Goal: Navigation & Orientation: Find specific page/section

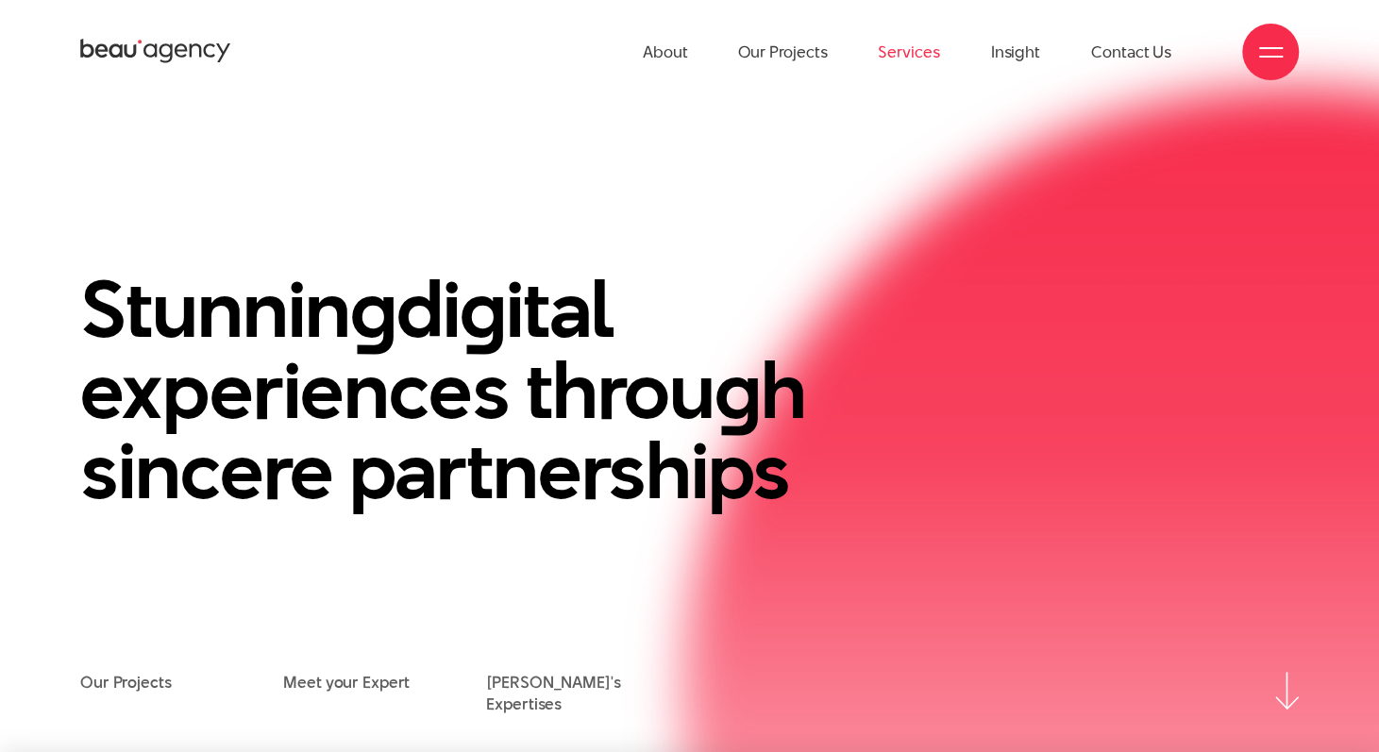
click at [923, 51] on link "Services" at bounding box center [908, 52] width 61 height 104
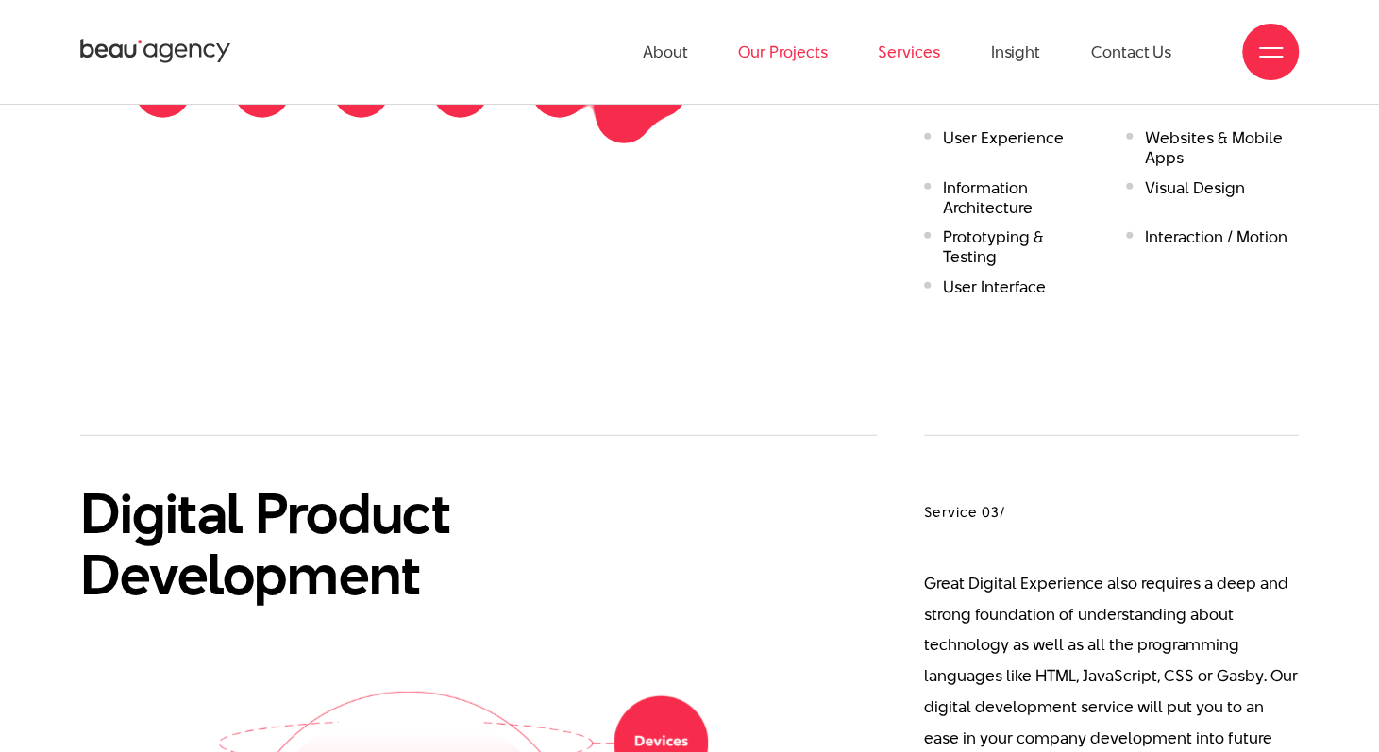
scroll to position [2265, 0]
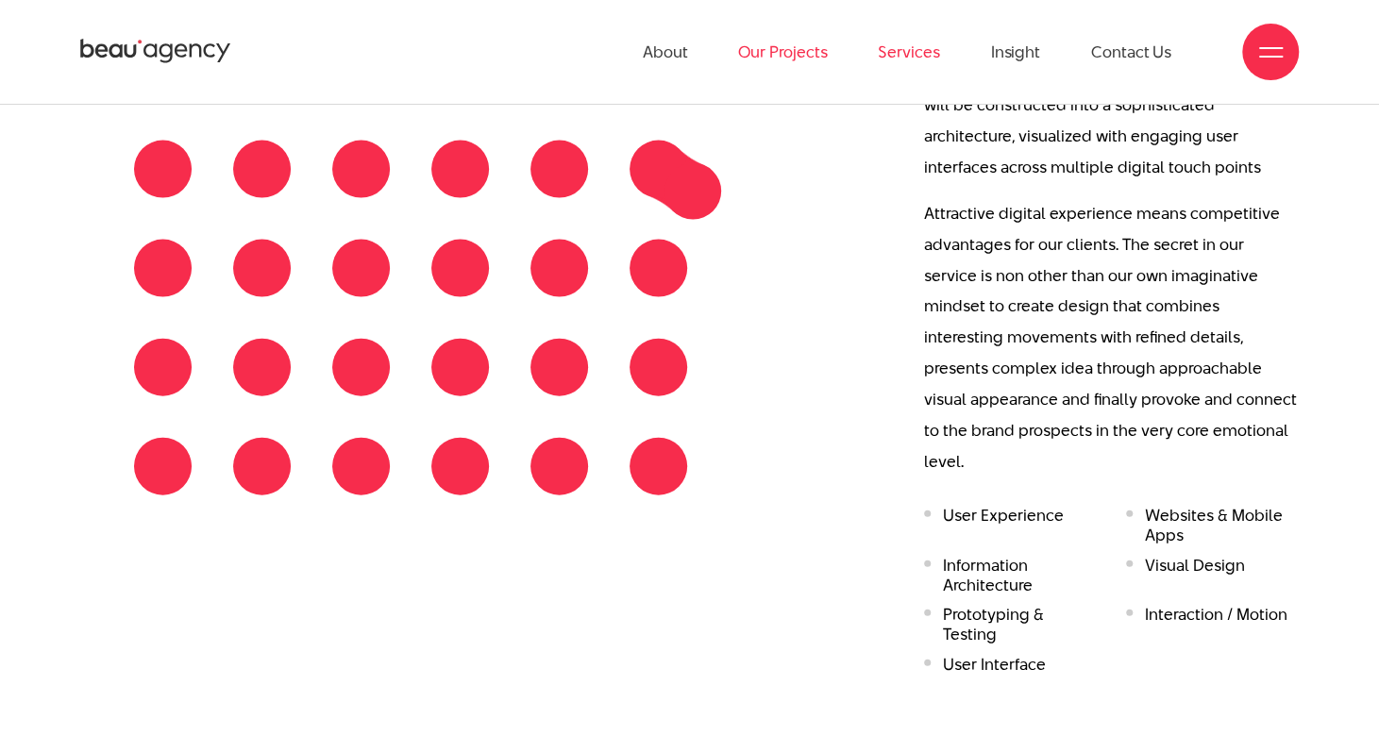
click at [774, 58] on link "Our Projects" at bounding box center [782, 52] width 89 height 104
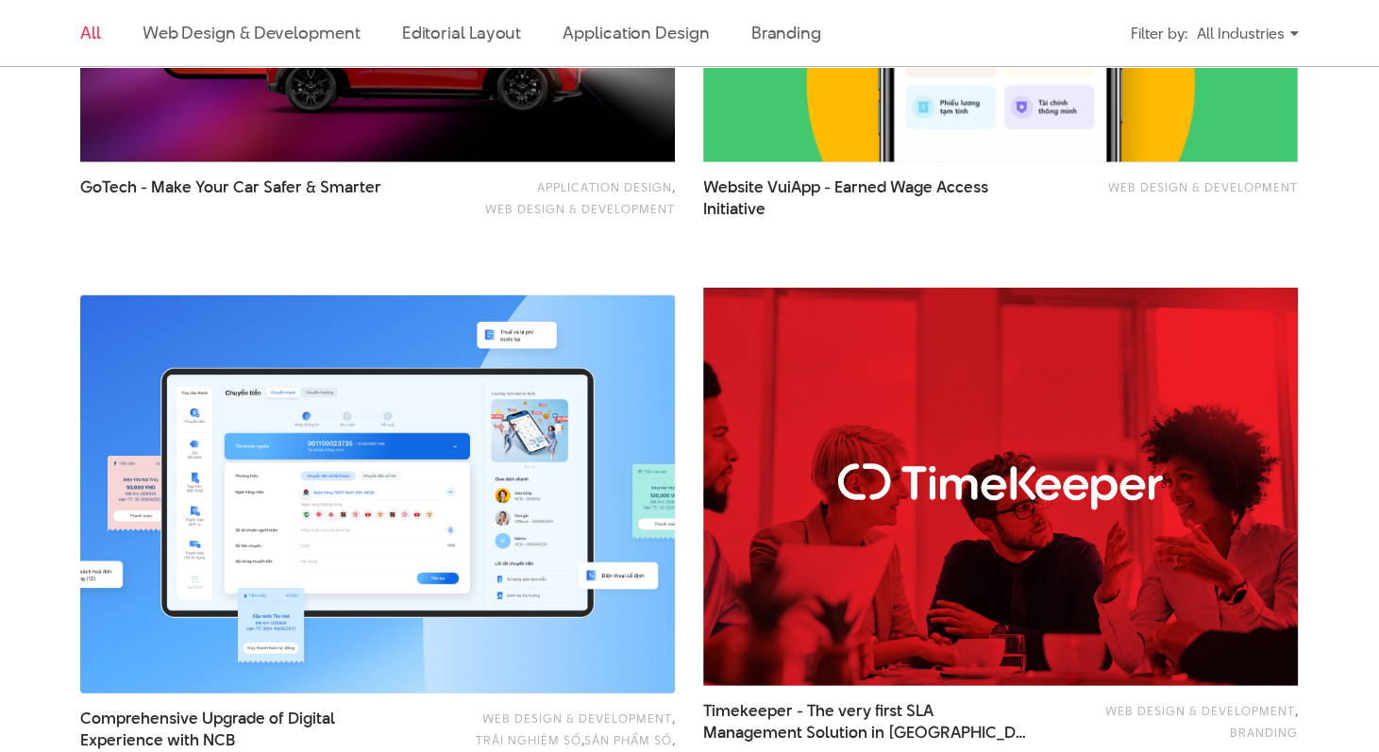
scroll to position [2737, 0]
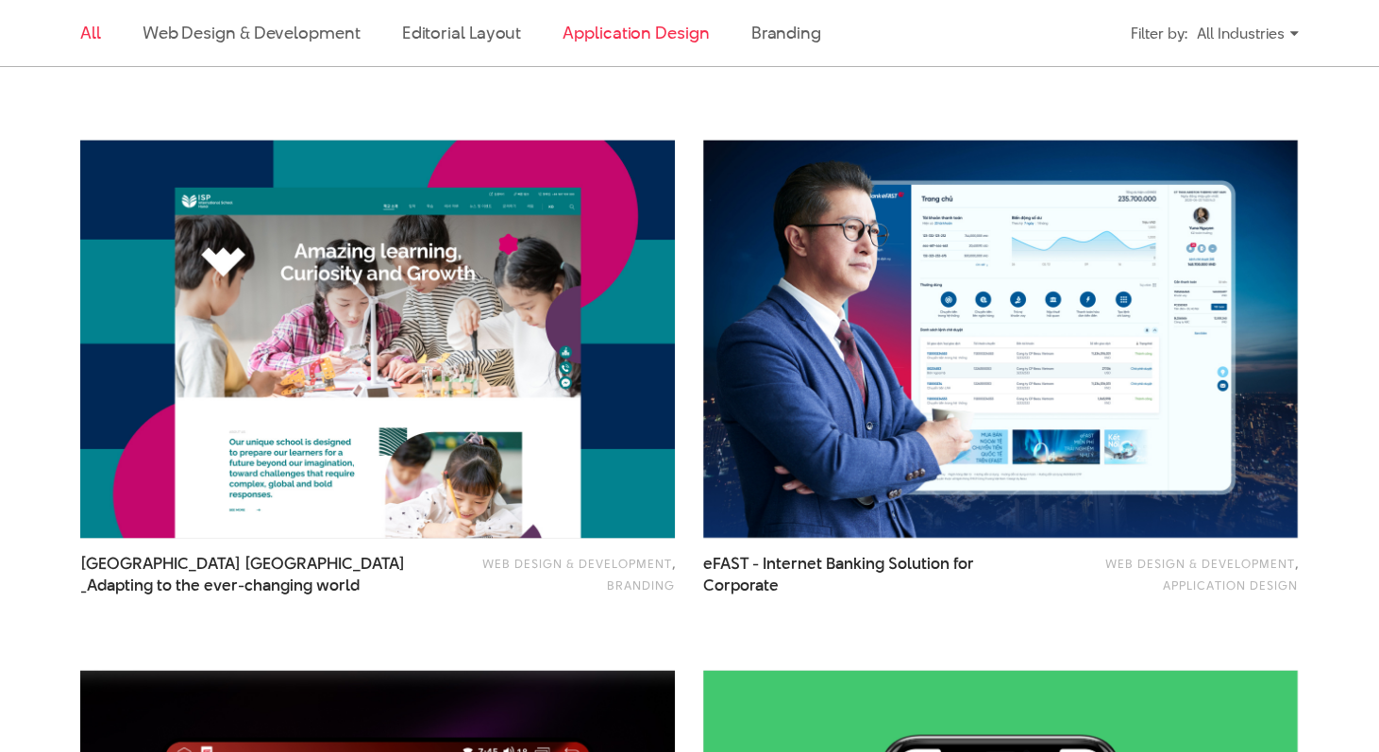
click at [661, 43] on link "Application Design" at bounding box center [636, 33] width 146 height 24
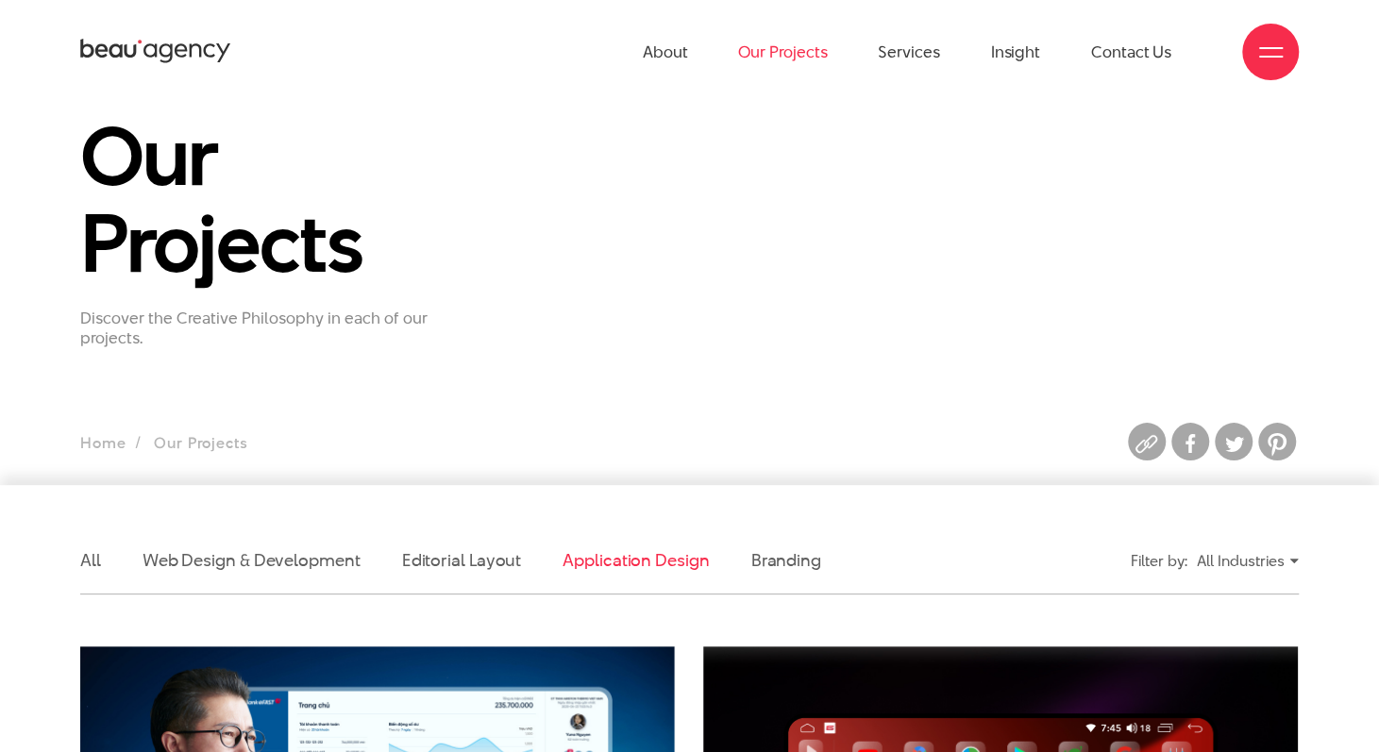
scroll to position [0, 0]
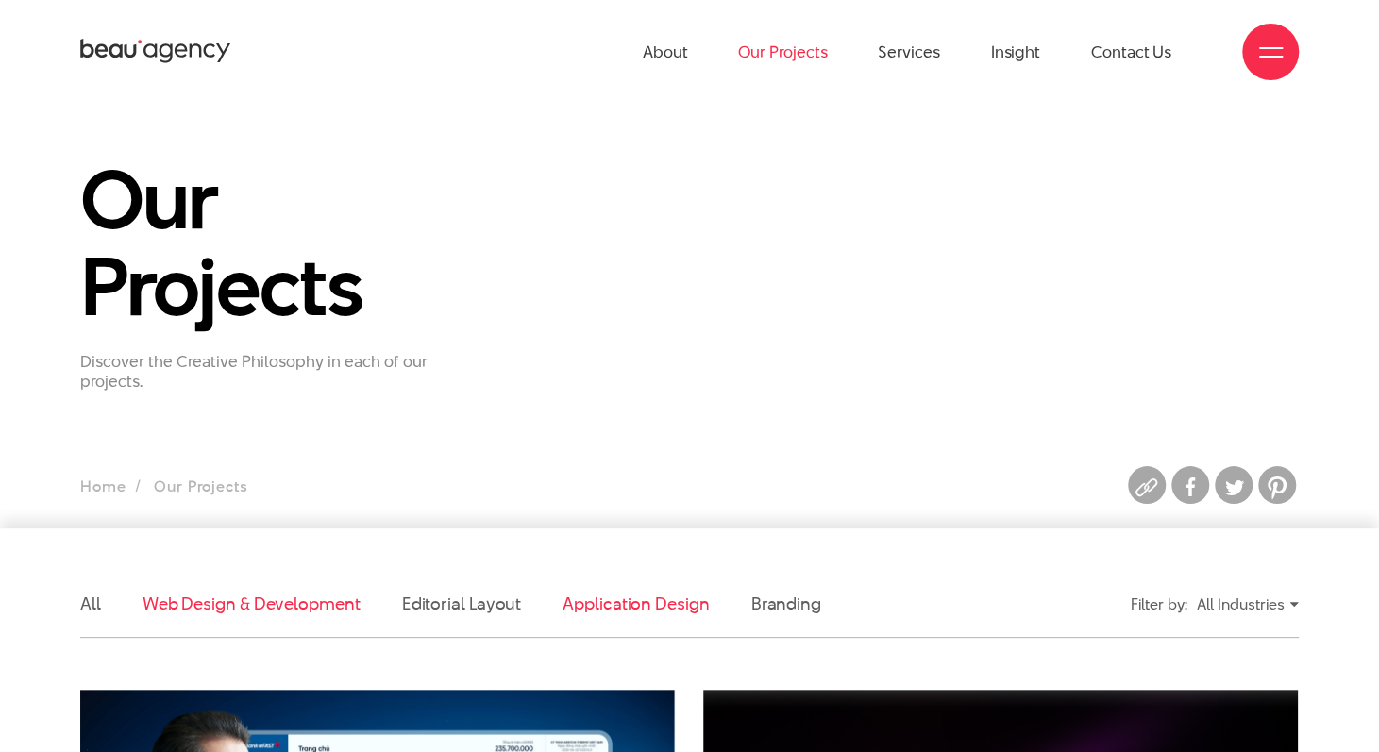
click at [264, 605] on link "Web Design & Development" at bounding box center [252, 604] width 218 height 24
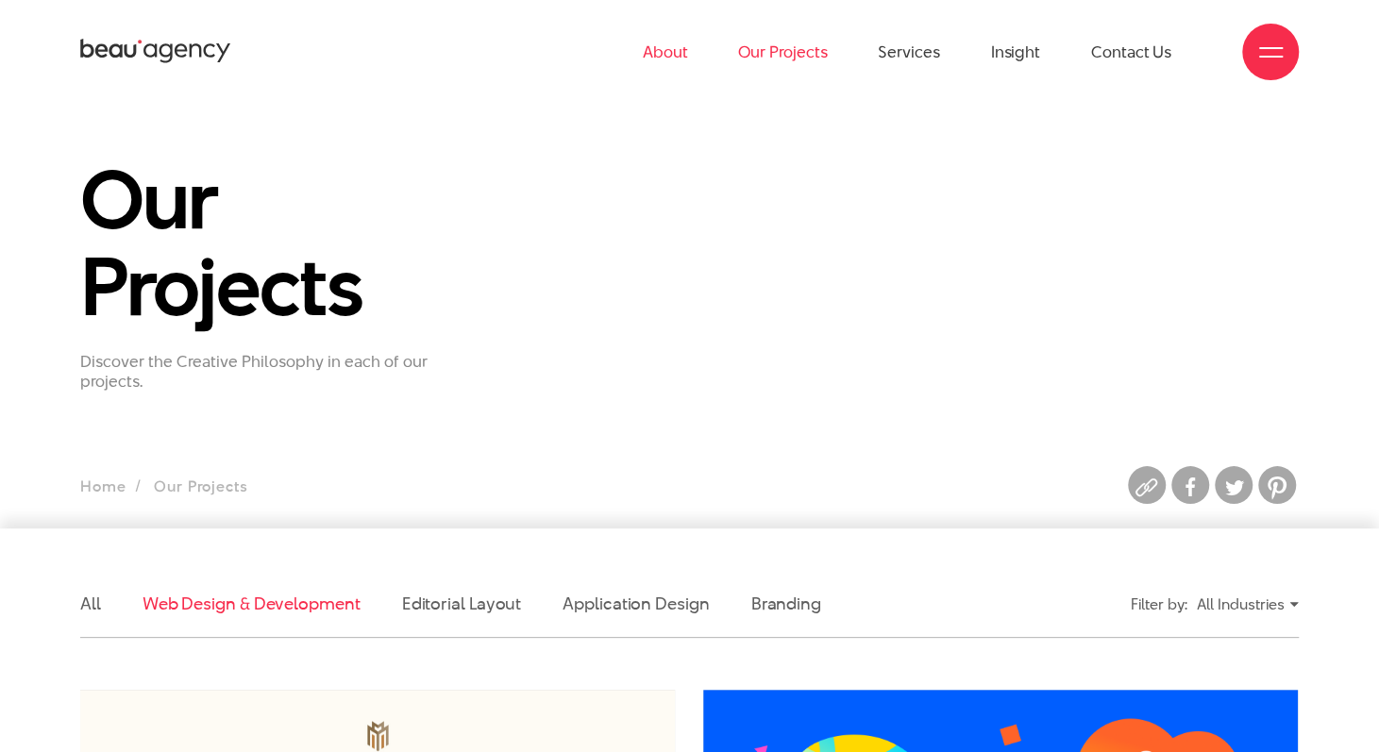
click at [676, 46] on link "About" at bounding box center [665, 52] width 45 height 104
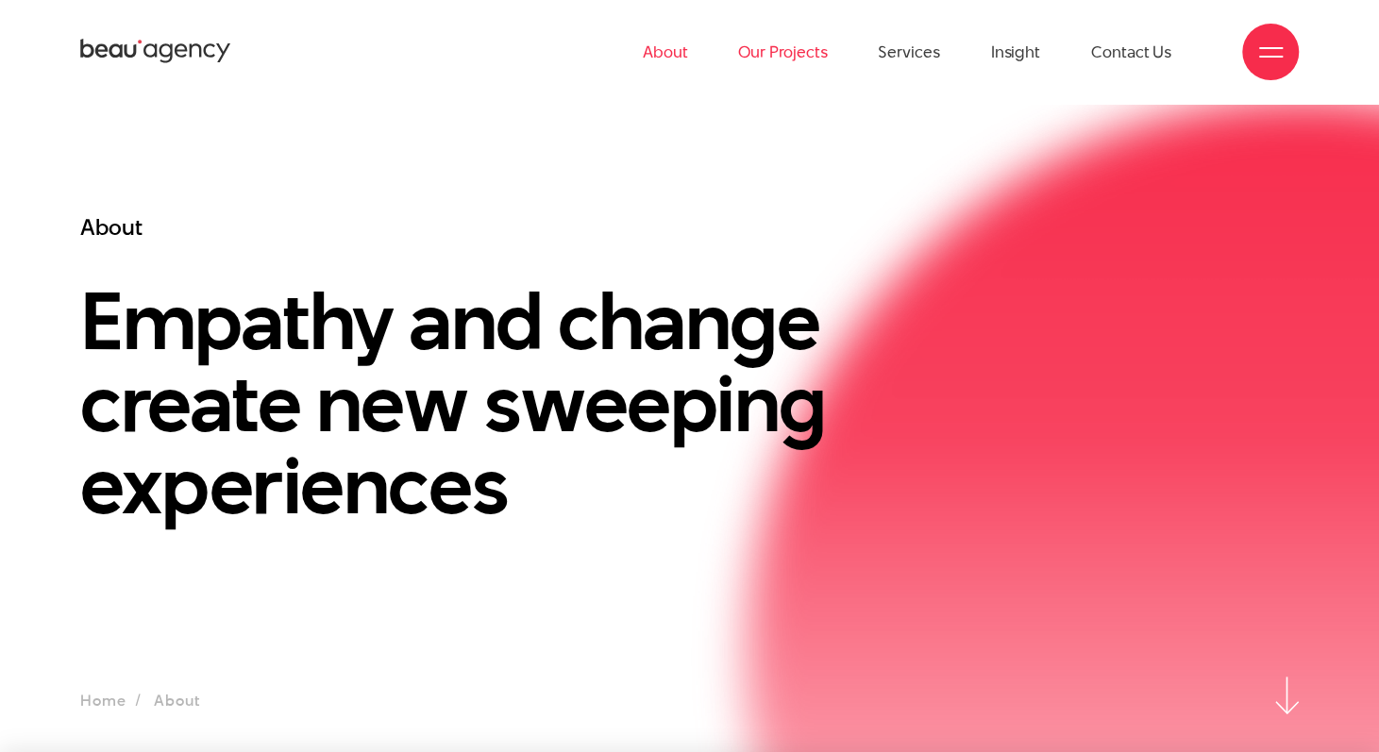
click at [790, 61] on link "Our Projects" at bounding box center [782, 52] width 89 height 104
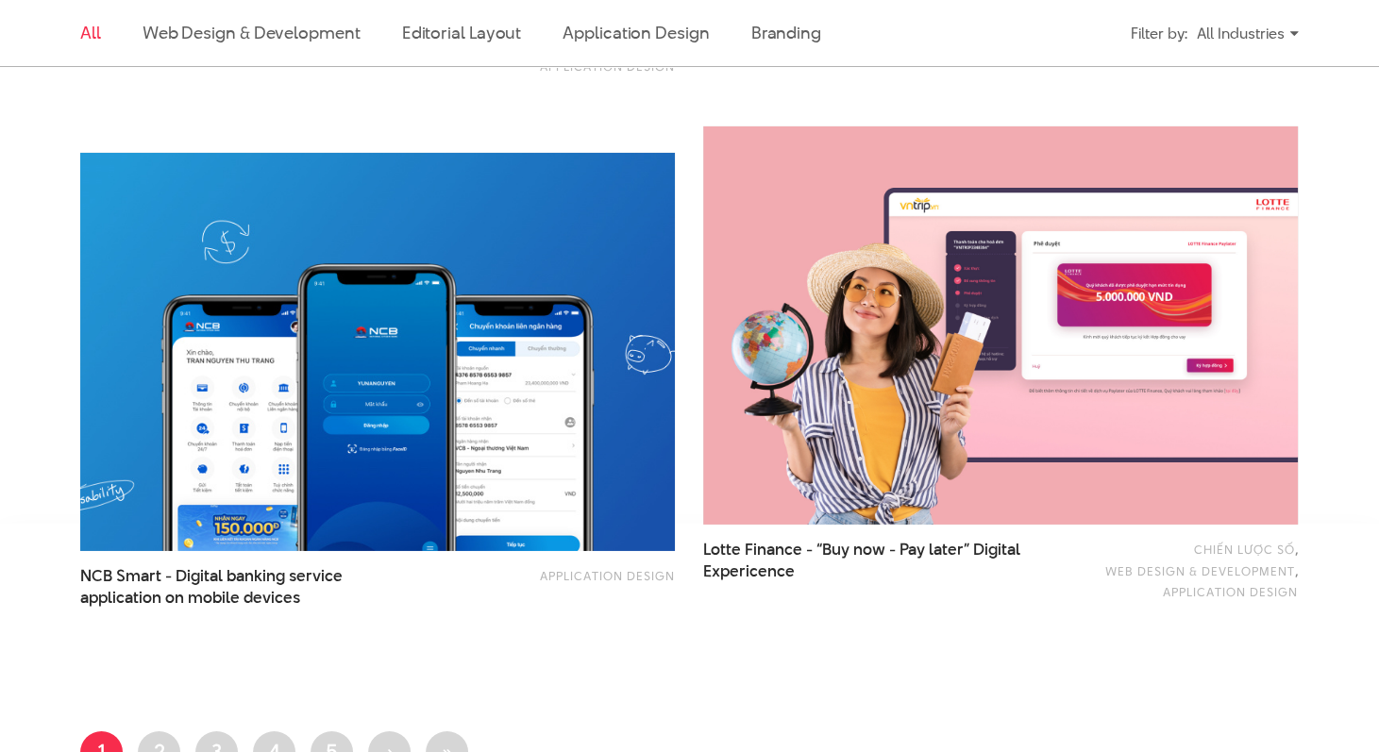
scroll to position [3209, 0]
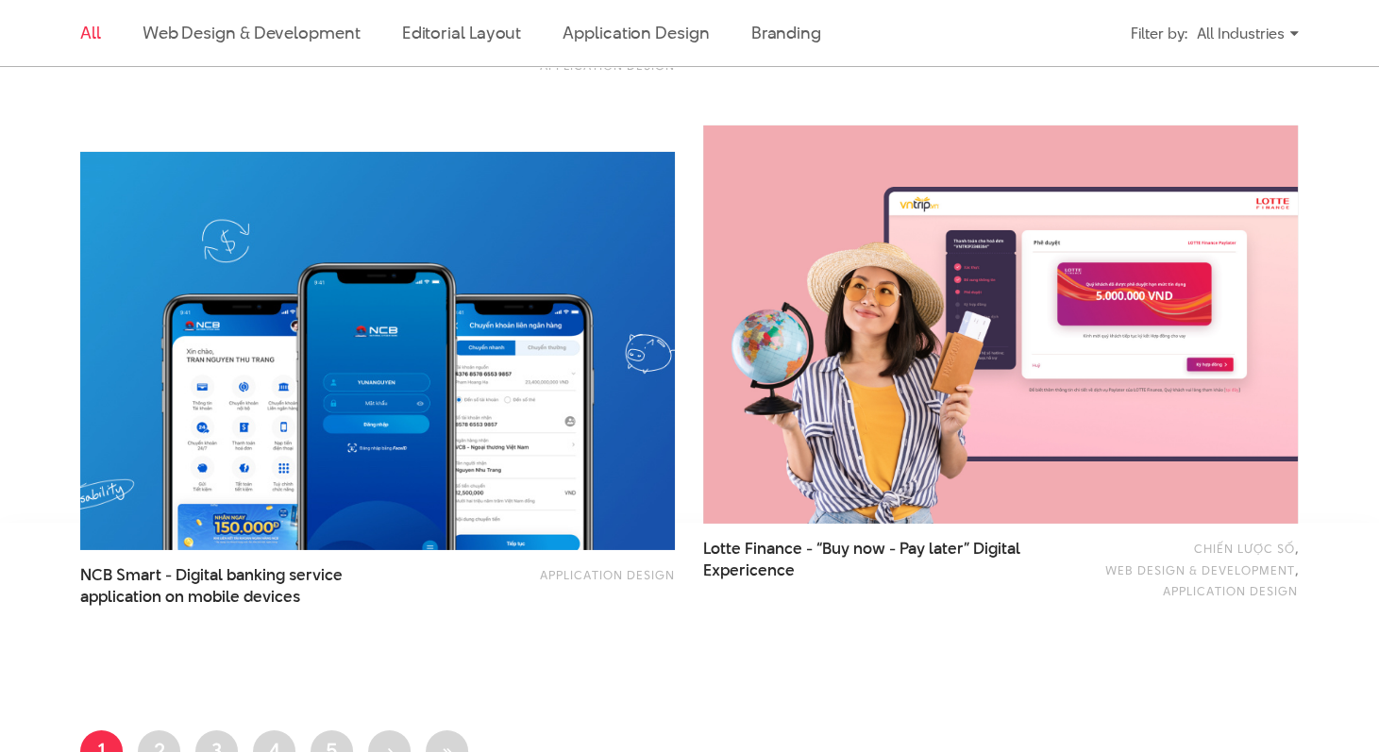
click at [798, 45] on li "Branding" at bounding box center [786, 33] width 70 height 66
click at [798, 33] on link "Branding" at bounding box center [786, 33] width 70 height 24
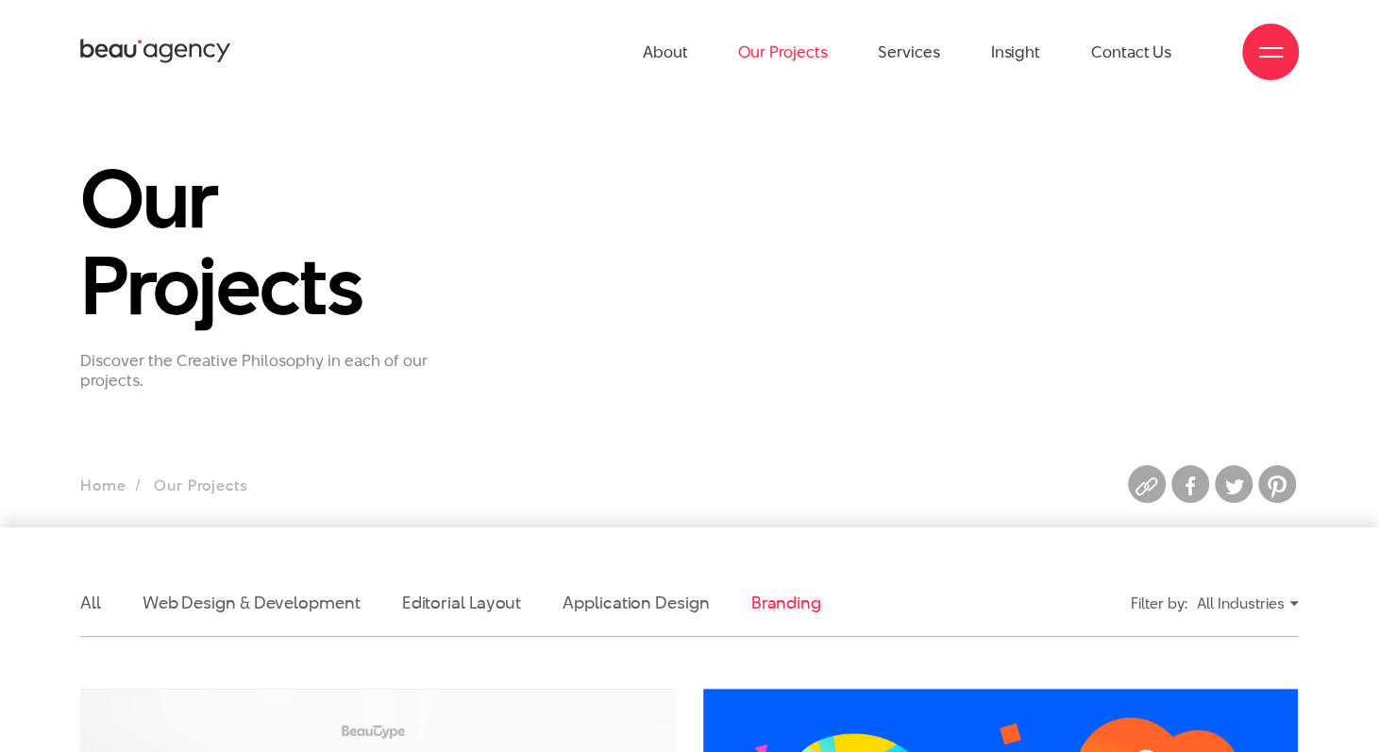
scroll to position [0, 0]
click at [999, 44] on link "Insight" at bounding box center [1015, 52] width 49 height 104
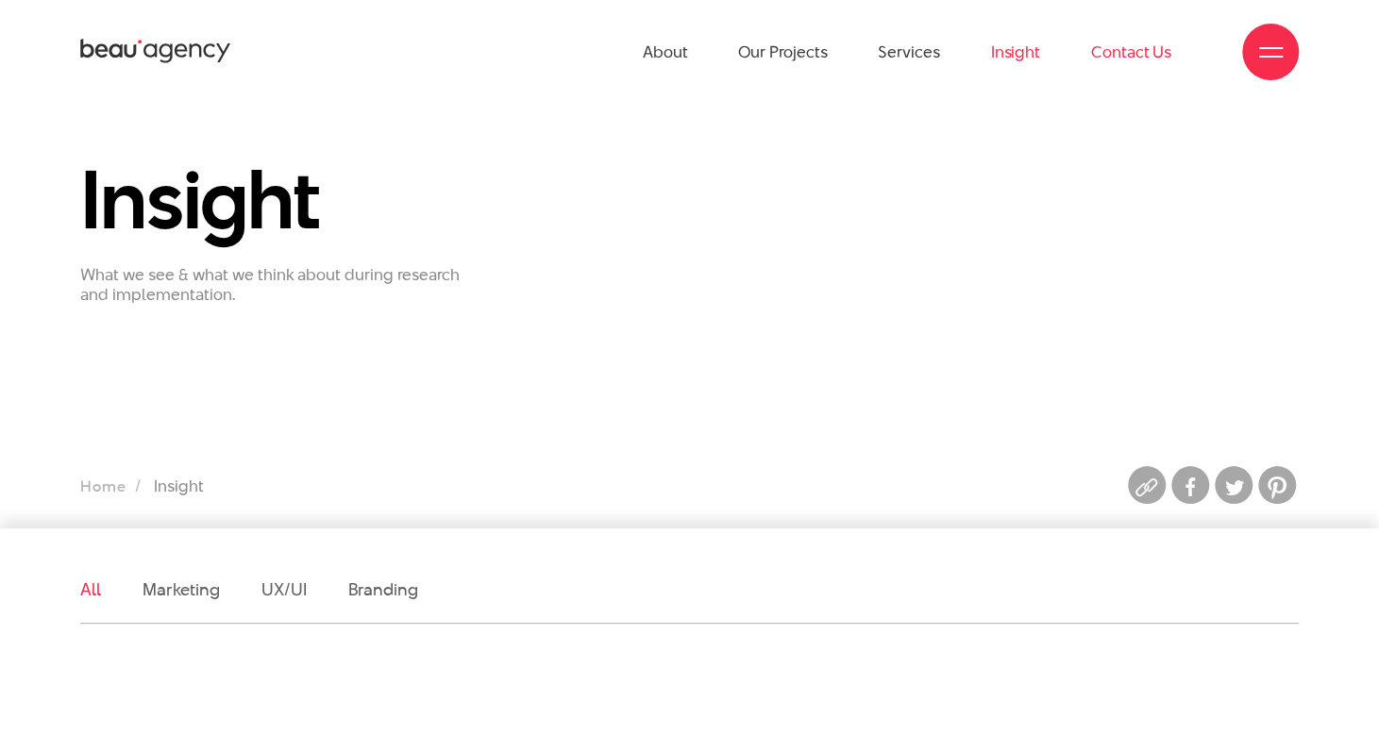
click at [1136, 57] on link "Contact Us" at bounding box center [1131, 52] width 80 height 104
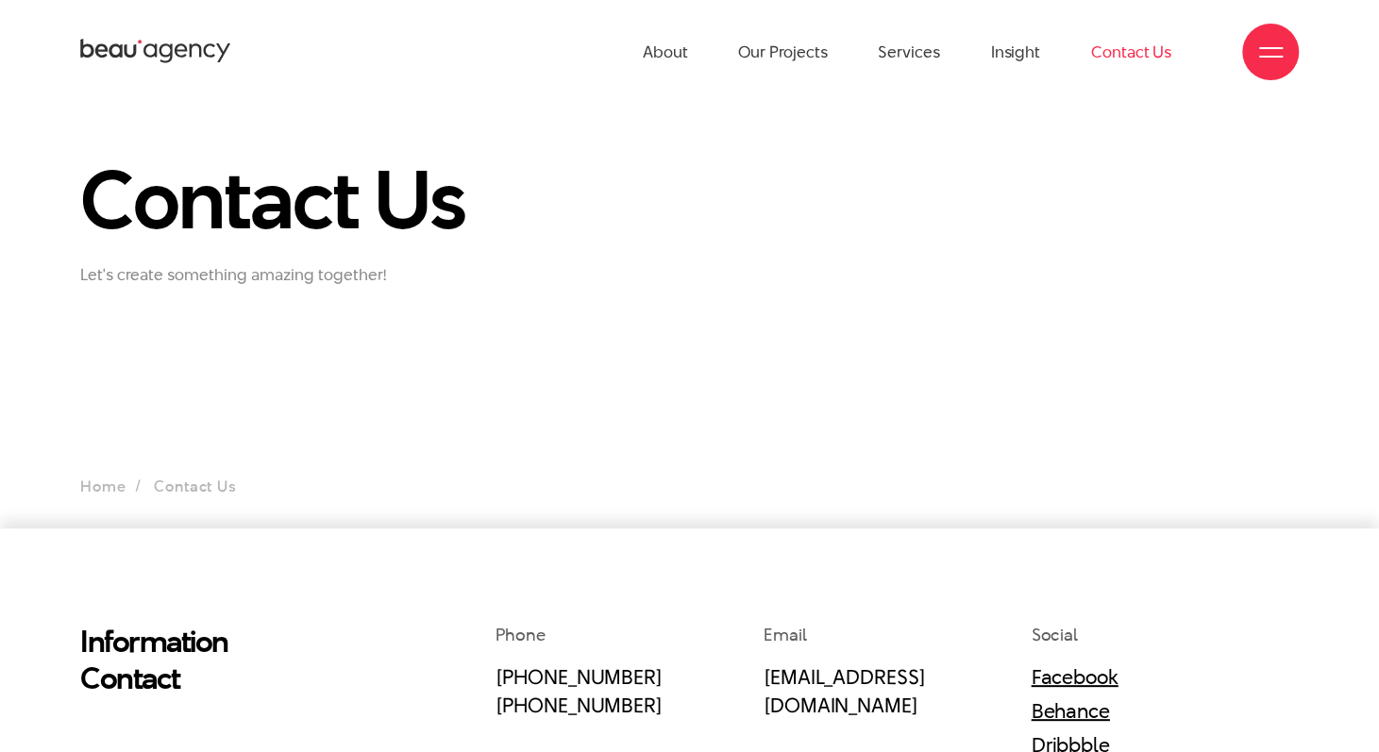
click at [1268, 44] on div at bounding box center [1271, 53] width 24 height 24
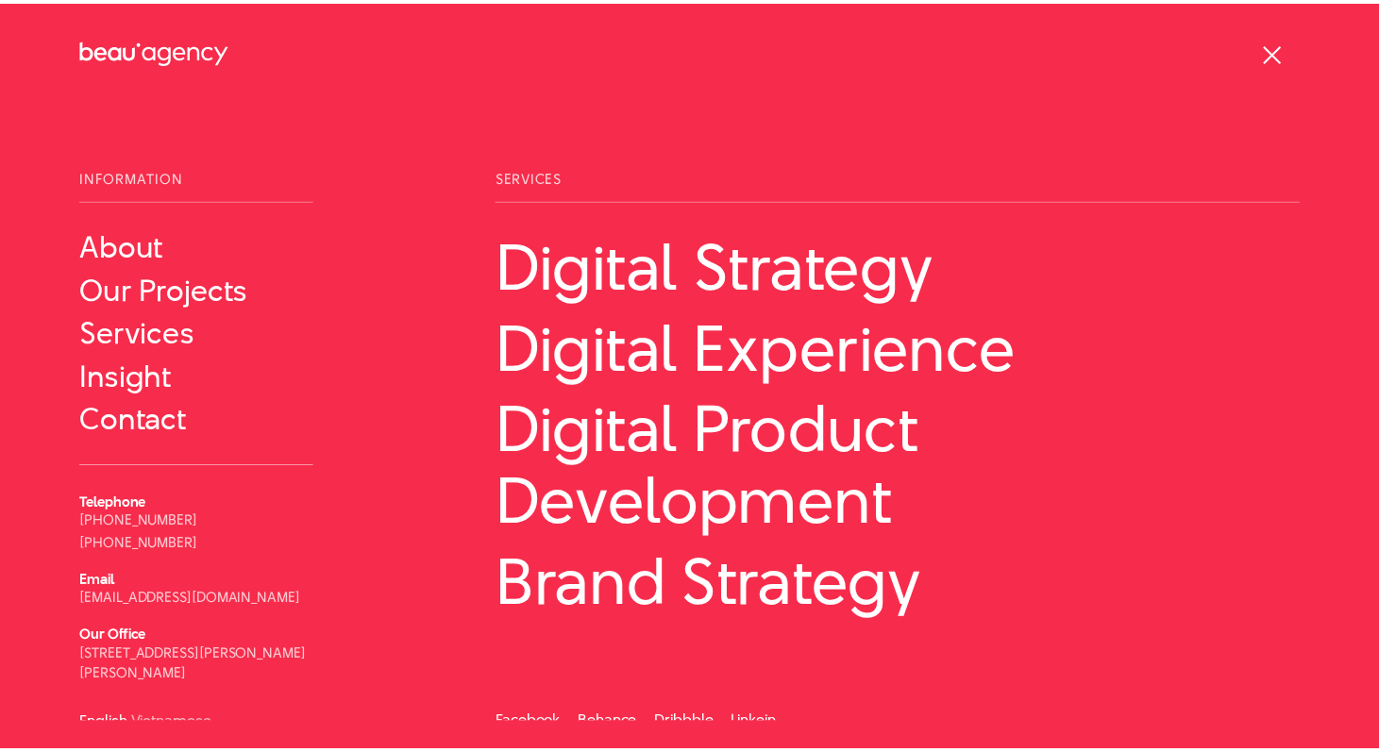
scroll to position [9, 0]
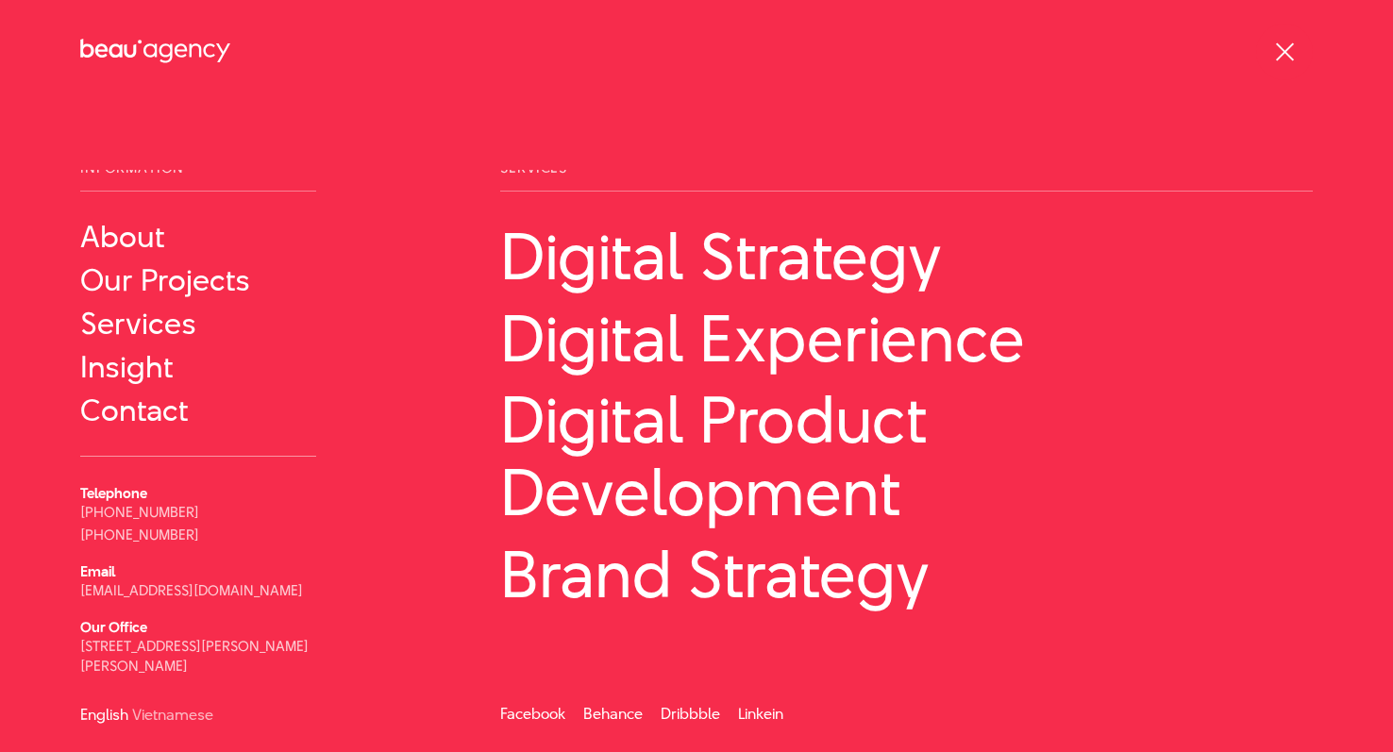
click at [1279, 41] on div at bounding box center [1285, 53] width 24 height 24
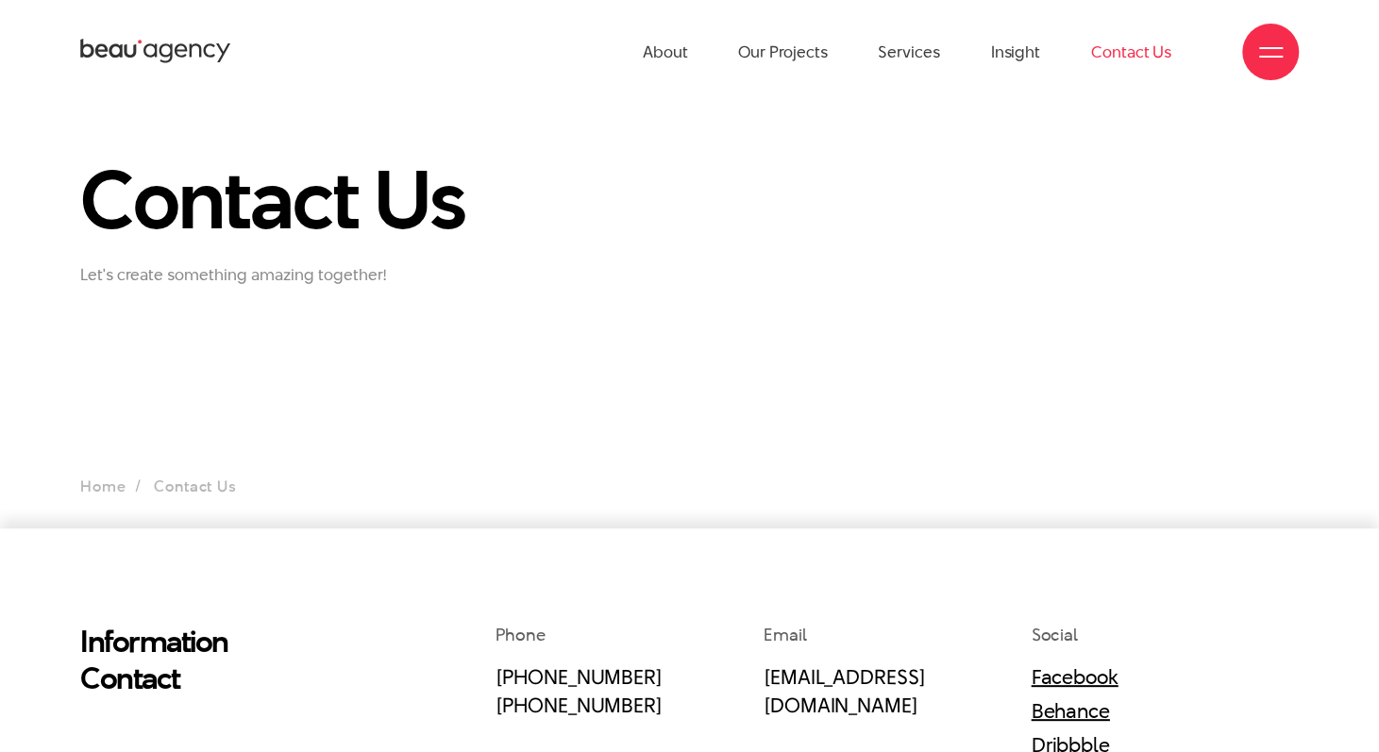
click at [1150, 50] on link "Contact Us" at bounding box center [1131, 52] width 80 height 104
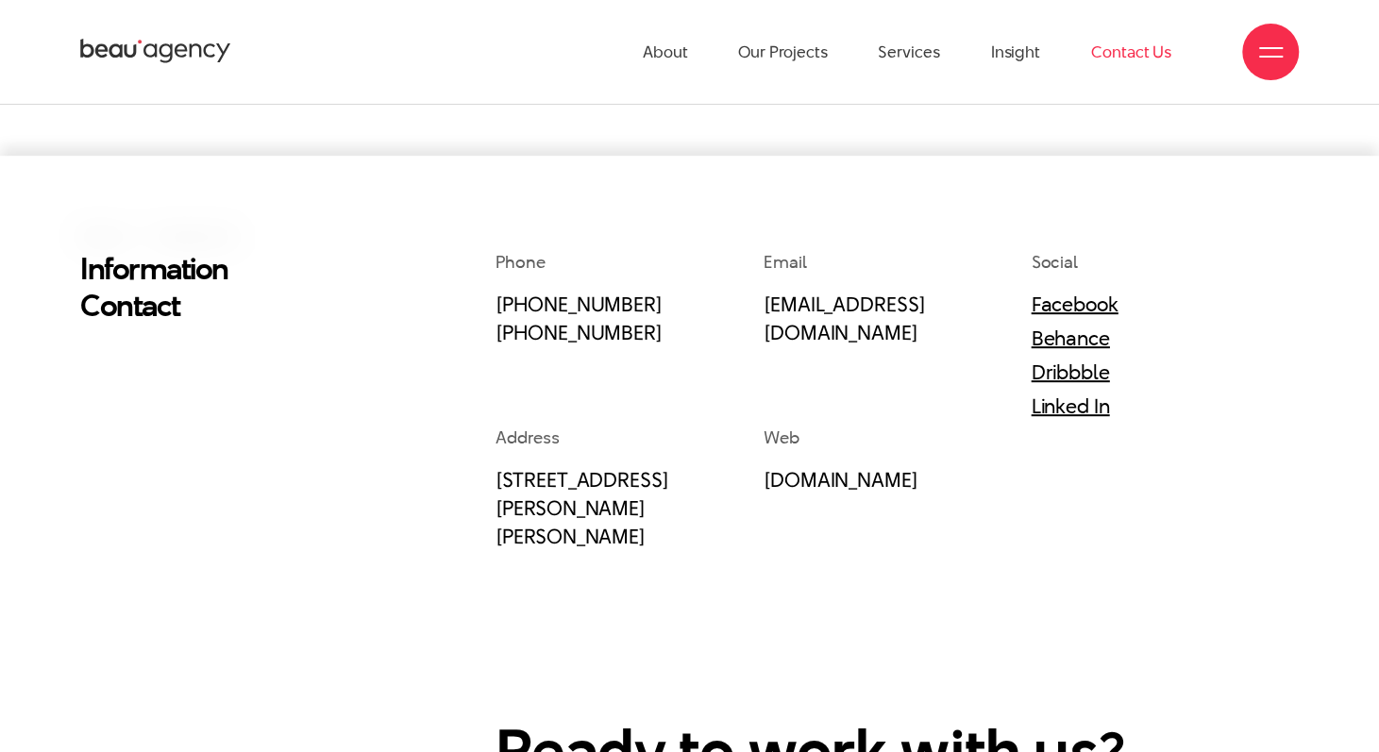
scroll to position [370, 0]
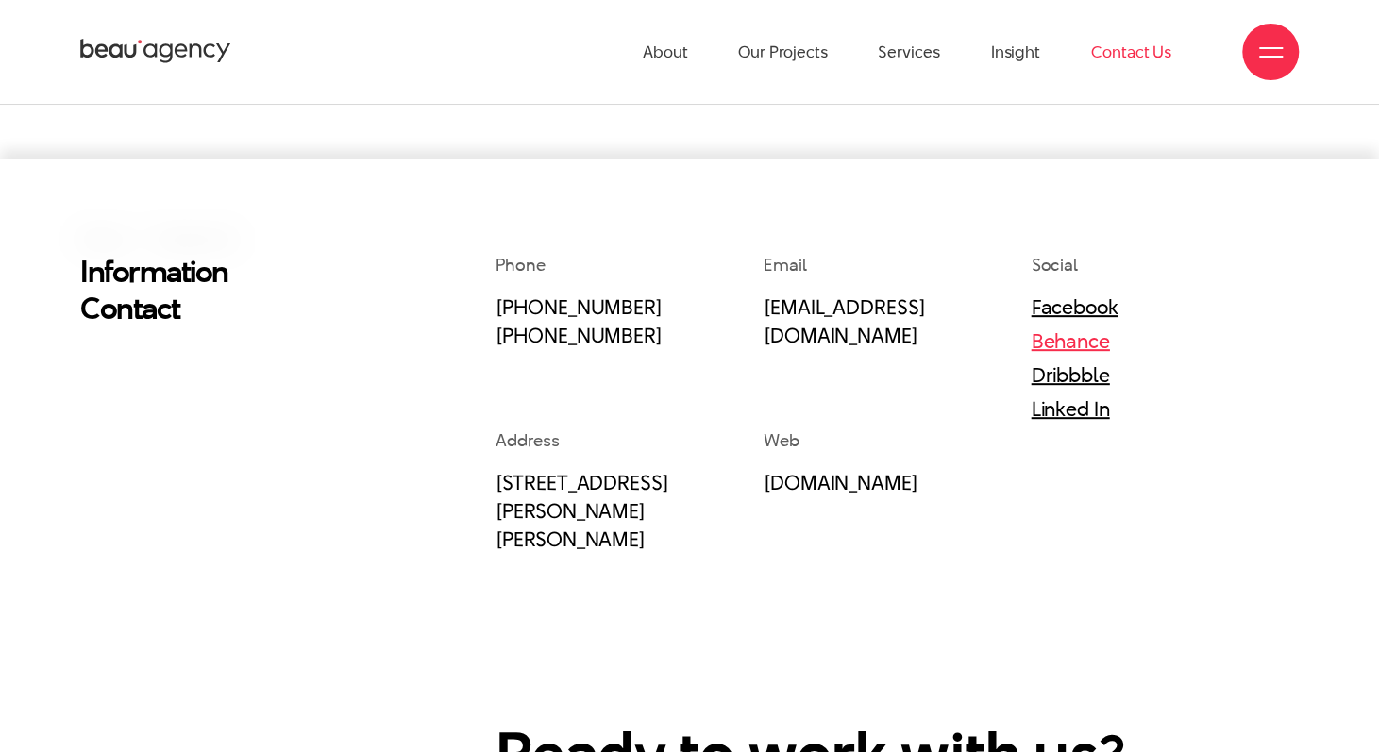
click at [1104, 344] on link "Behance" at bounding box center [1070, 341] width 78 height 28
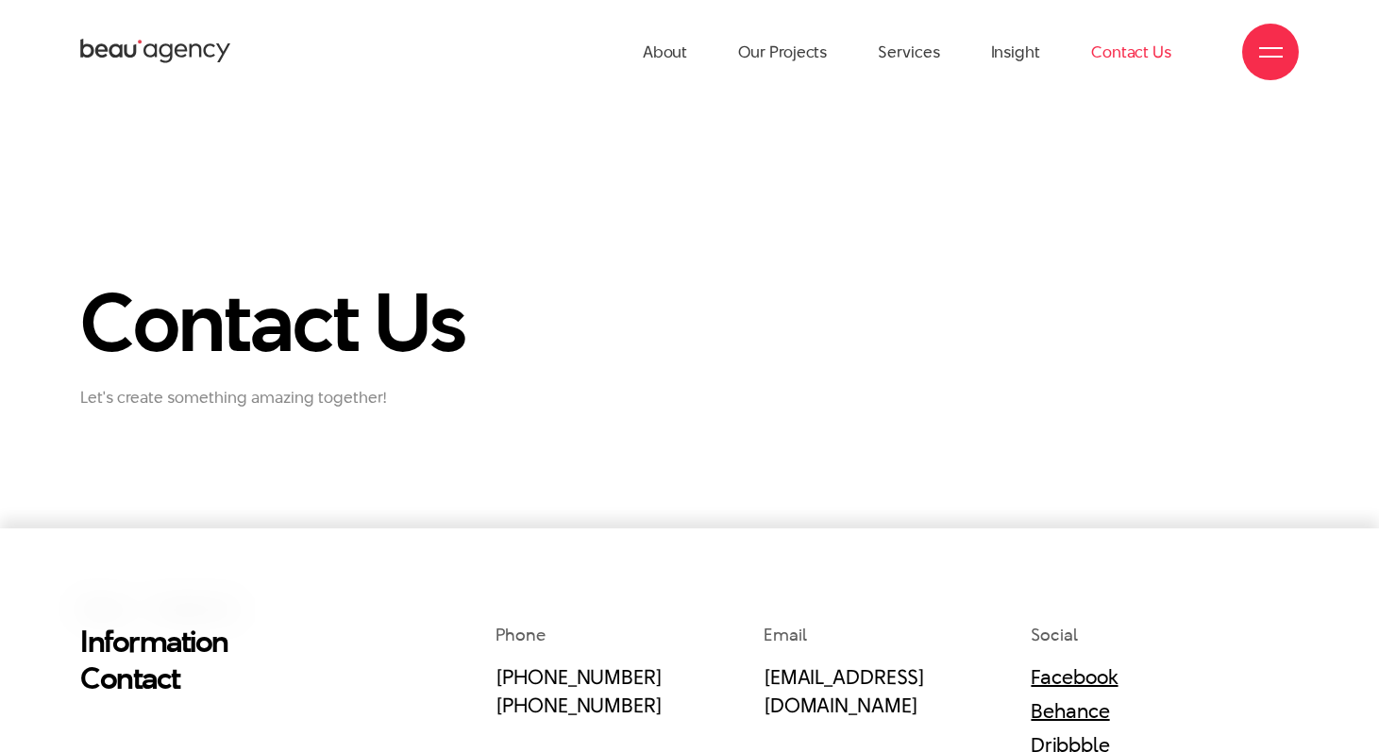
scroll to position [370, 0]
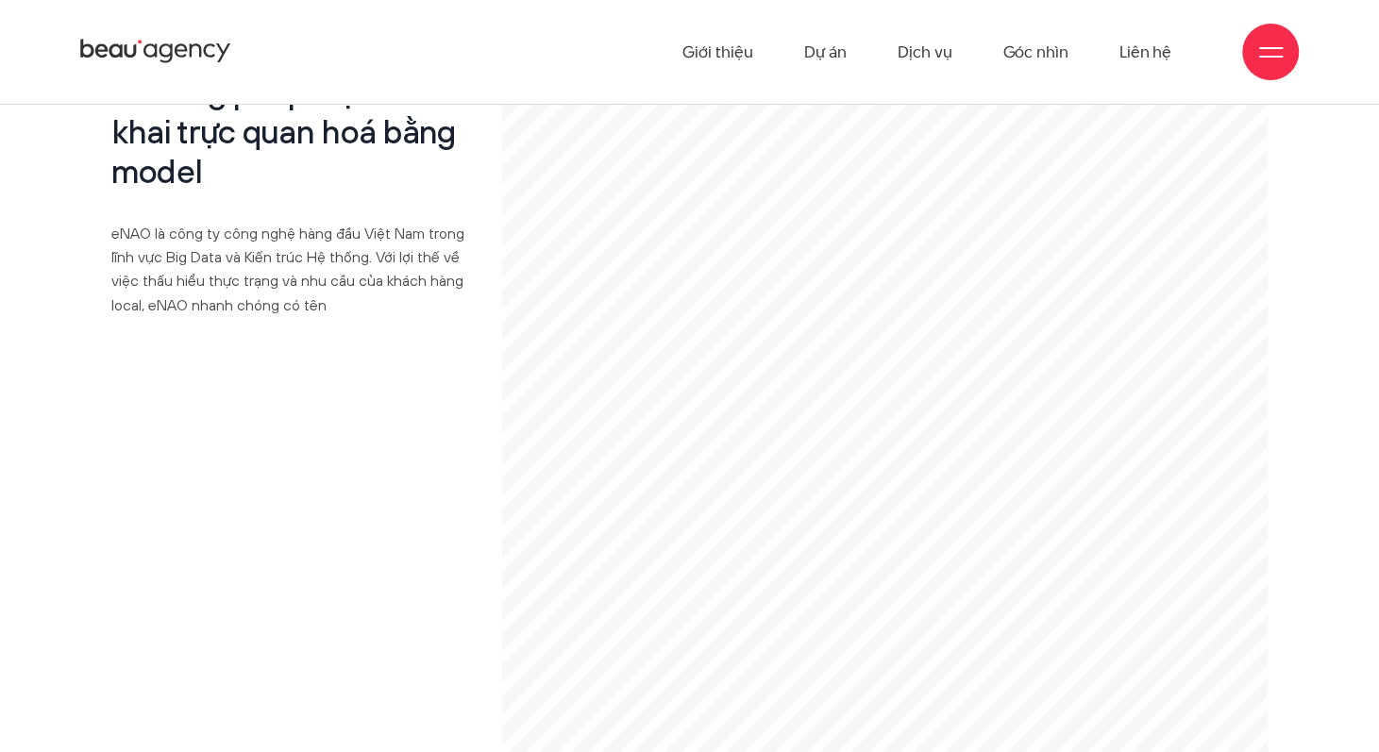
scroll to position [8683, 0]
